Goal: Information Seeking & Learning: Learn about a topic

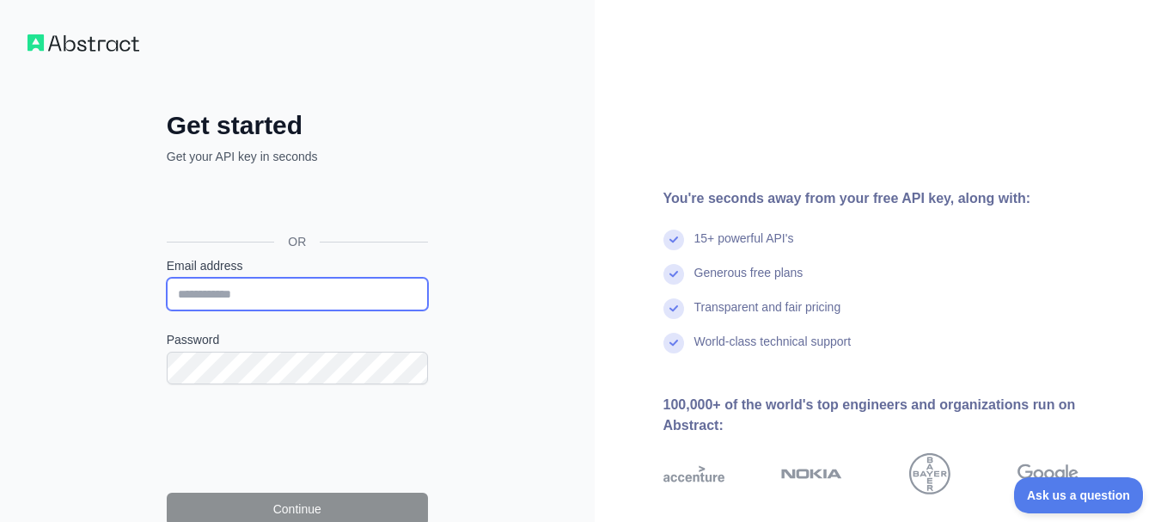
click at [264, 289] on input "Email address" at bounding box center [297, 294] width 261 height 33
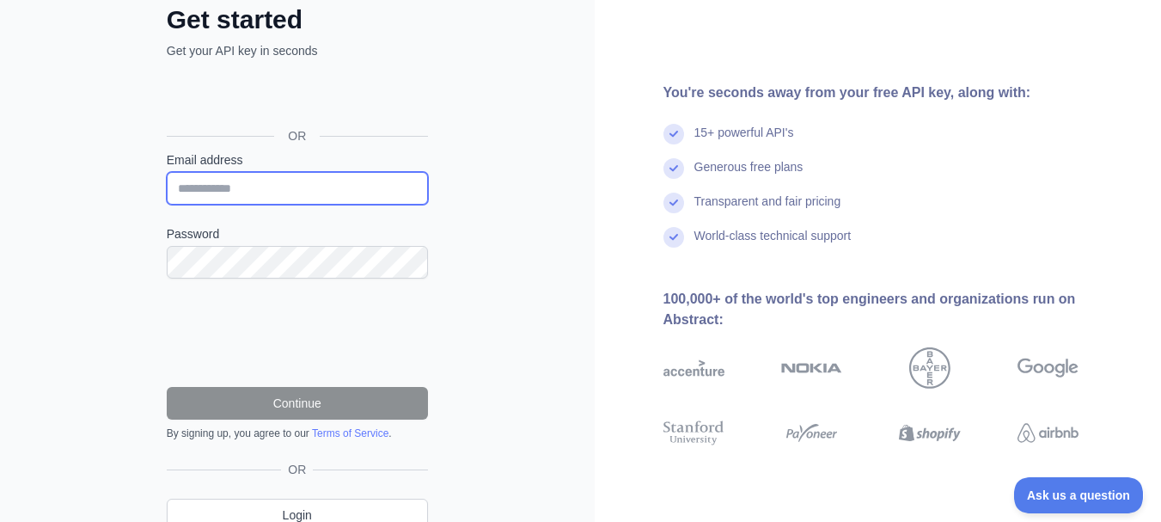
scroll to position [136, 0]
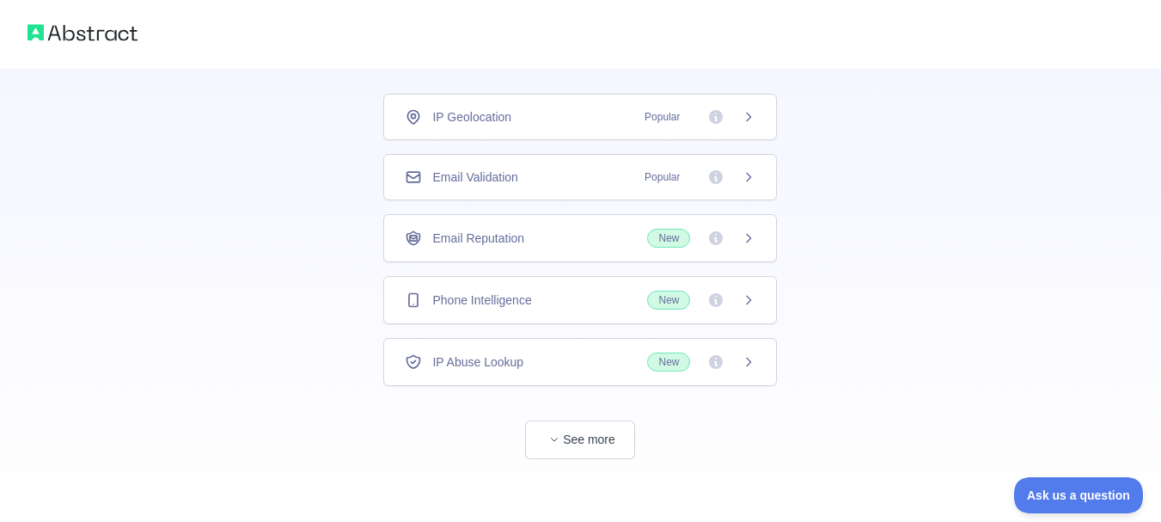
scroll to position [112, 0]
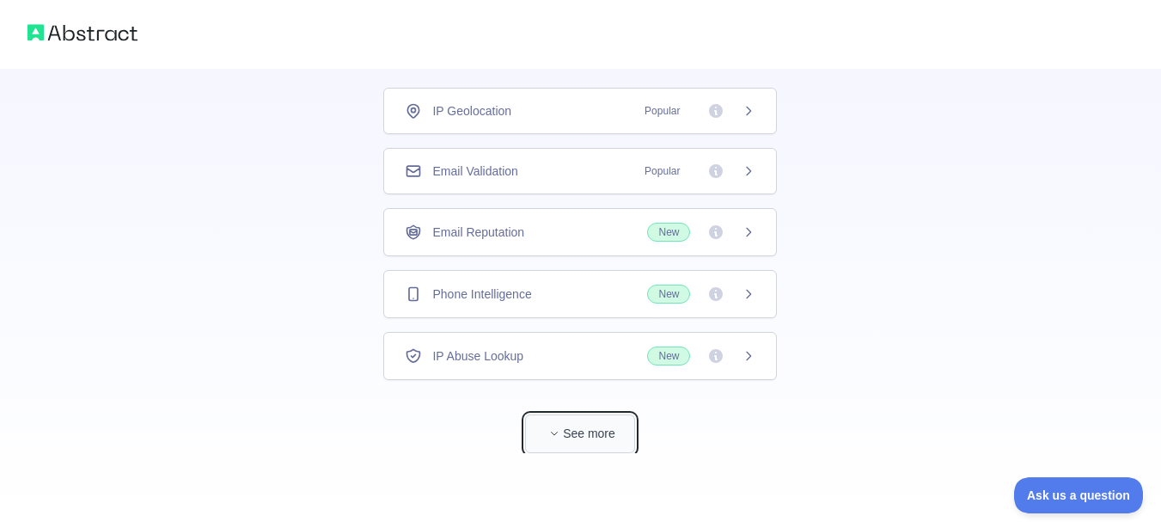
click at [575, 434] on button "See more" at bounding box center [580, 433] width 110 height 39
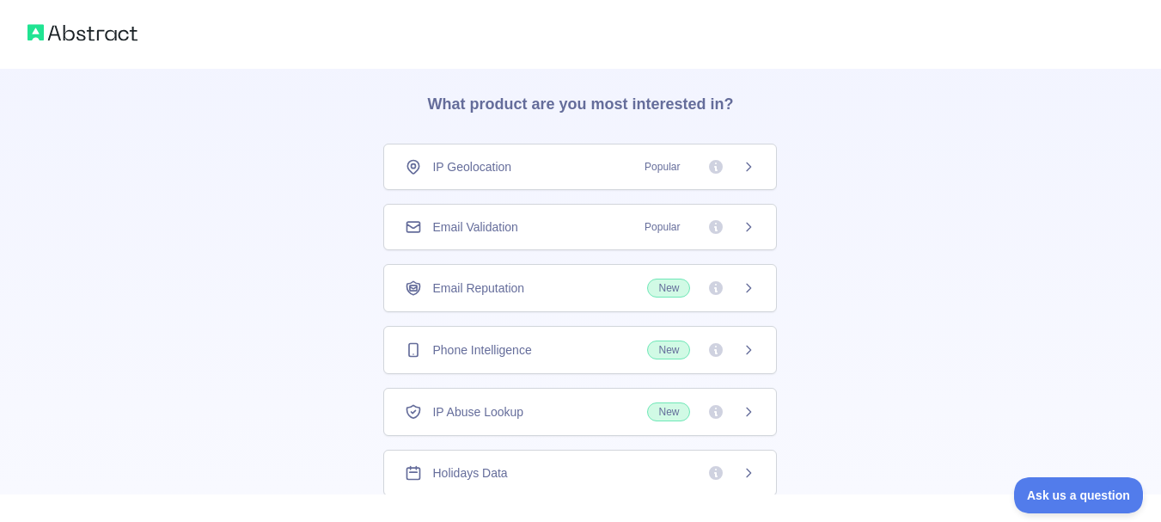
scroll to position [0, 0]
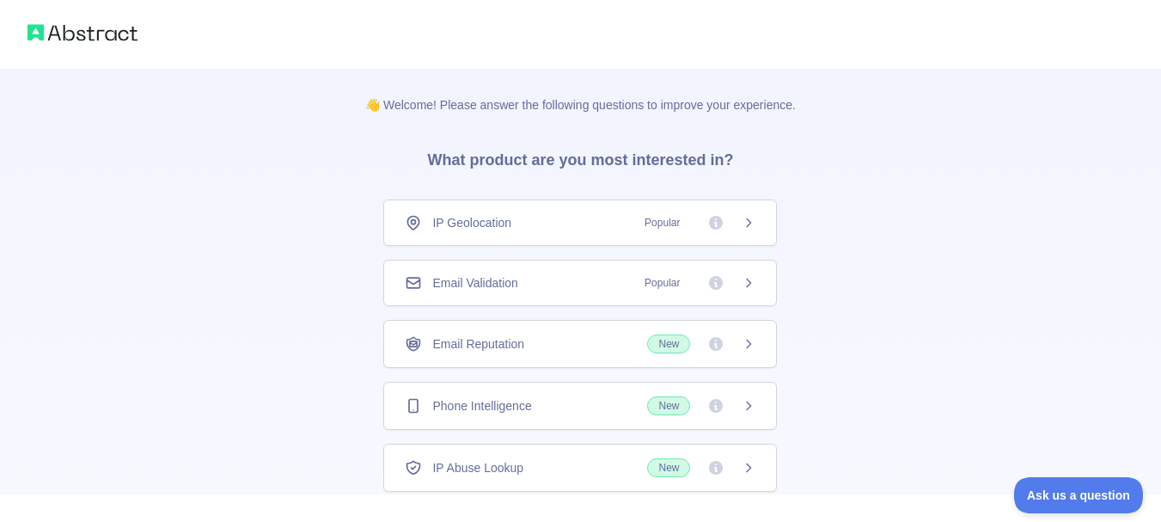
click at [515, 289] on div "Email Validation Popular" at bounding box center [580, 282] width 351 height 17
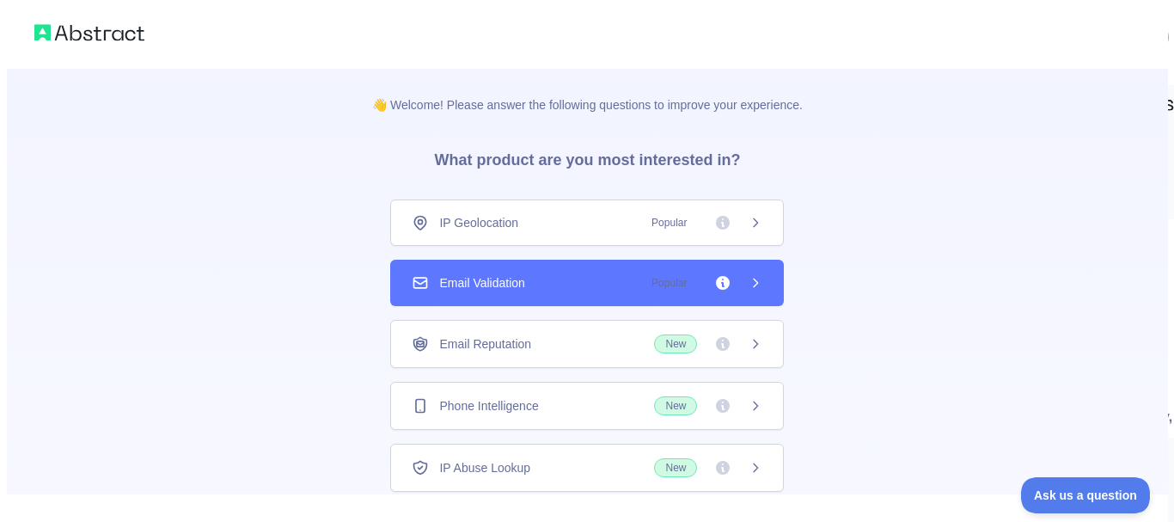
scroll to position [101, 0]
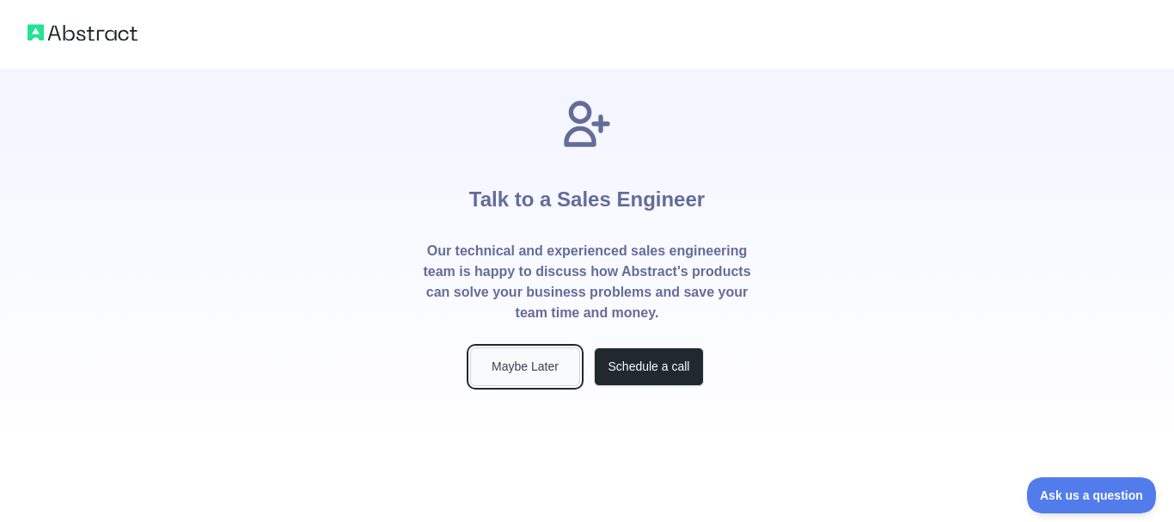
click at [552, 365] on button "Maybe Later" at bounding box center [525, 366] width 110 height 39
